Goal: Task Accomplishment & Management: Use online tool/utility

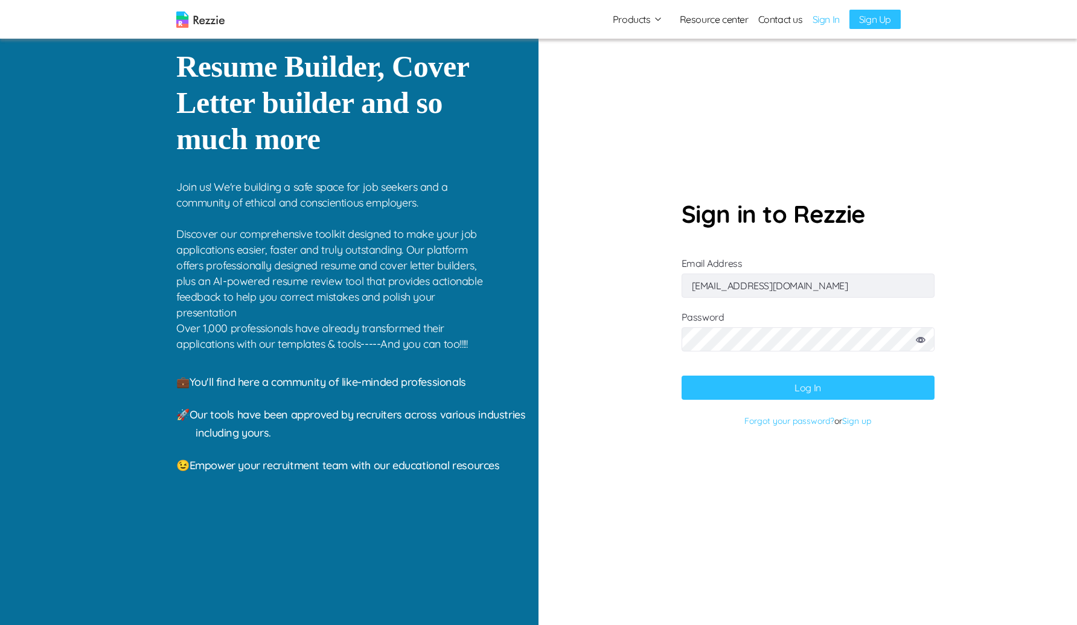
click at [792, 291] on input "[EMAIL_ADDRESS][DOMAIN_NAME]" at bounding box center [808, 286] width 253 height 24
type input "[EMAIL_ADDRESS][DOMAIN_NAME]"
click at [682, 376] on button "Log In" at bounding box center [808, 388] width 253 height 24
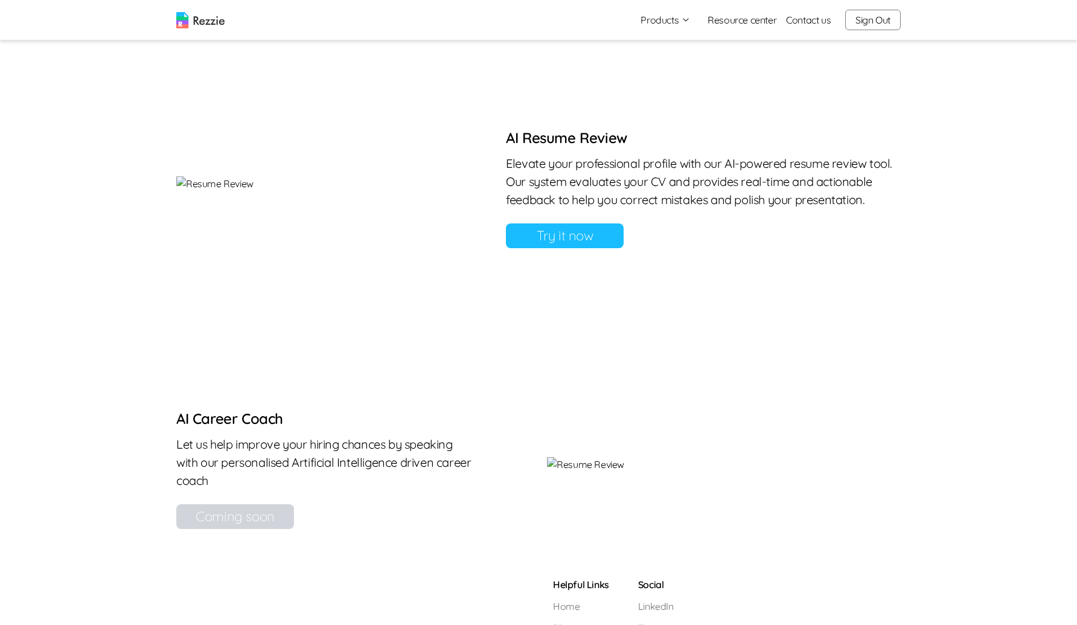
scroll to position [774, 0]
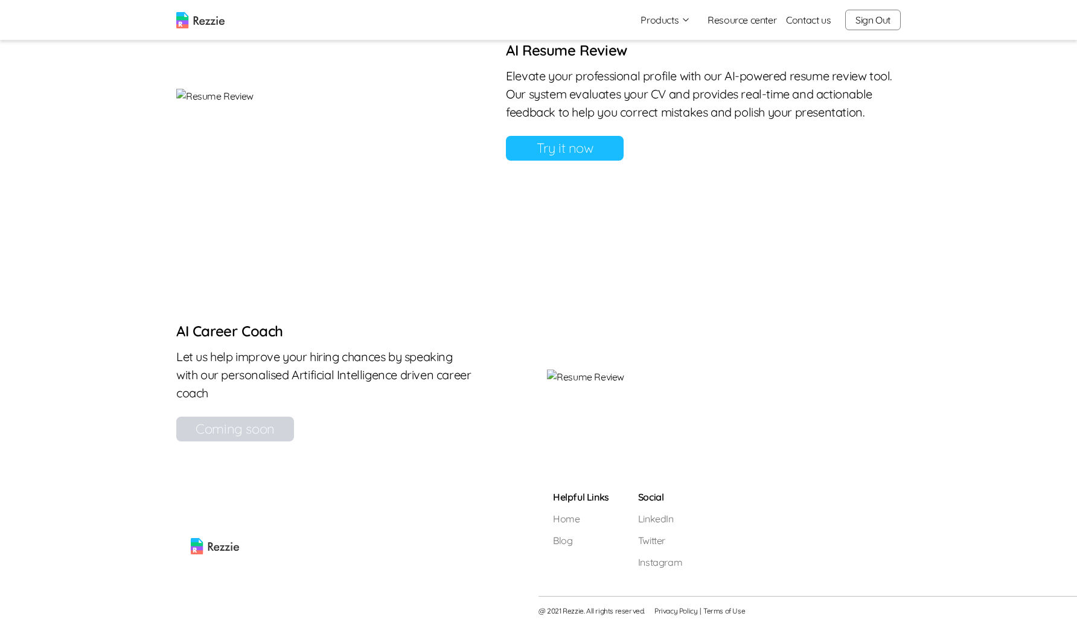
click at [624, 161] on link "Try it now" at bounding box center [565, 148] width 118 height 25
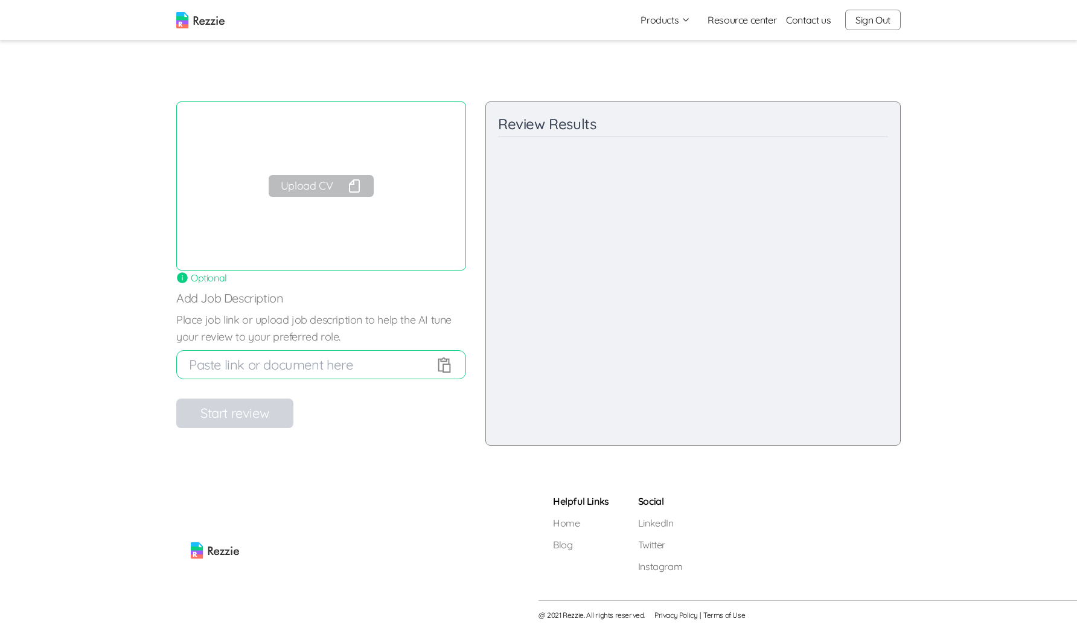
click at [363, 183] on button "Upload CV" at bounding box center [321, 186] width 105 height 22
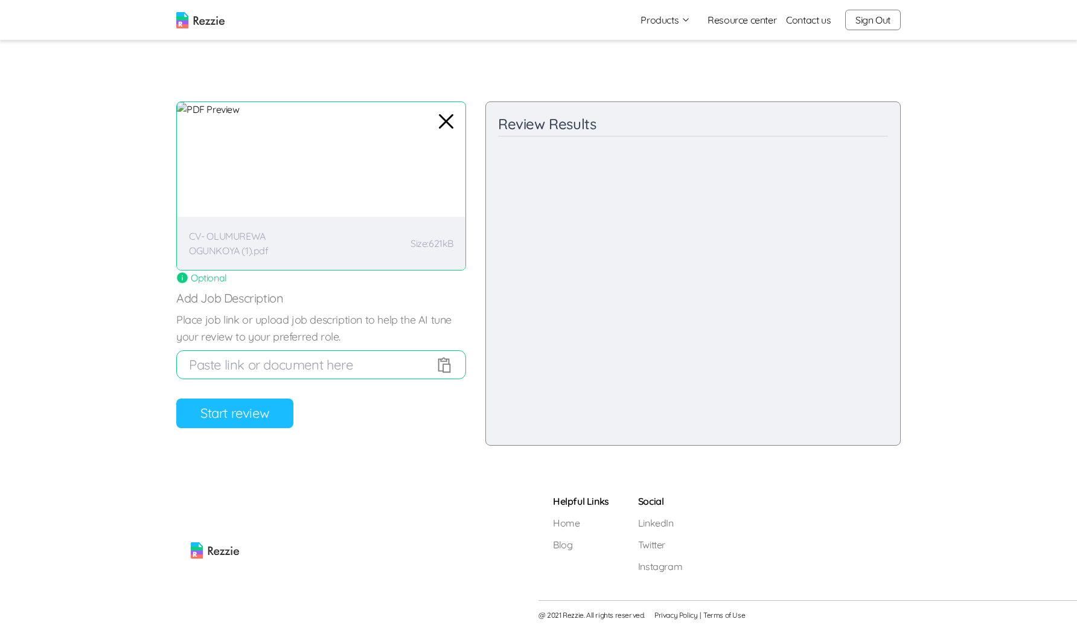
click at [257, 411] on button "Start review" at bounding box center [234, 414] width 117 height 30
